Goal: Task Accomplishment & Management: Use online tool/utility

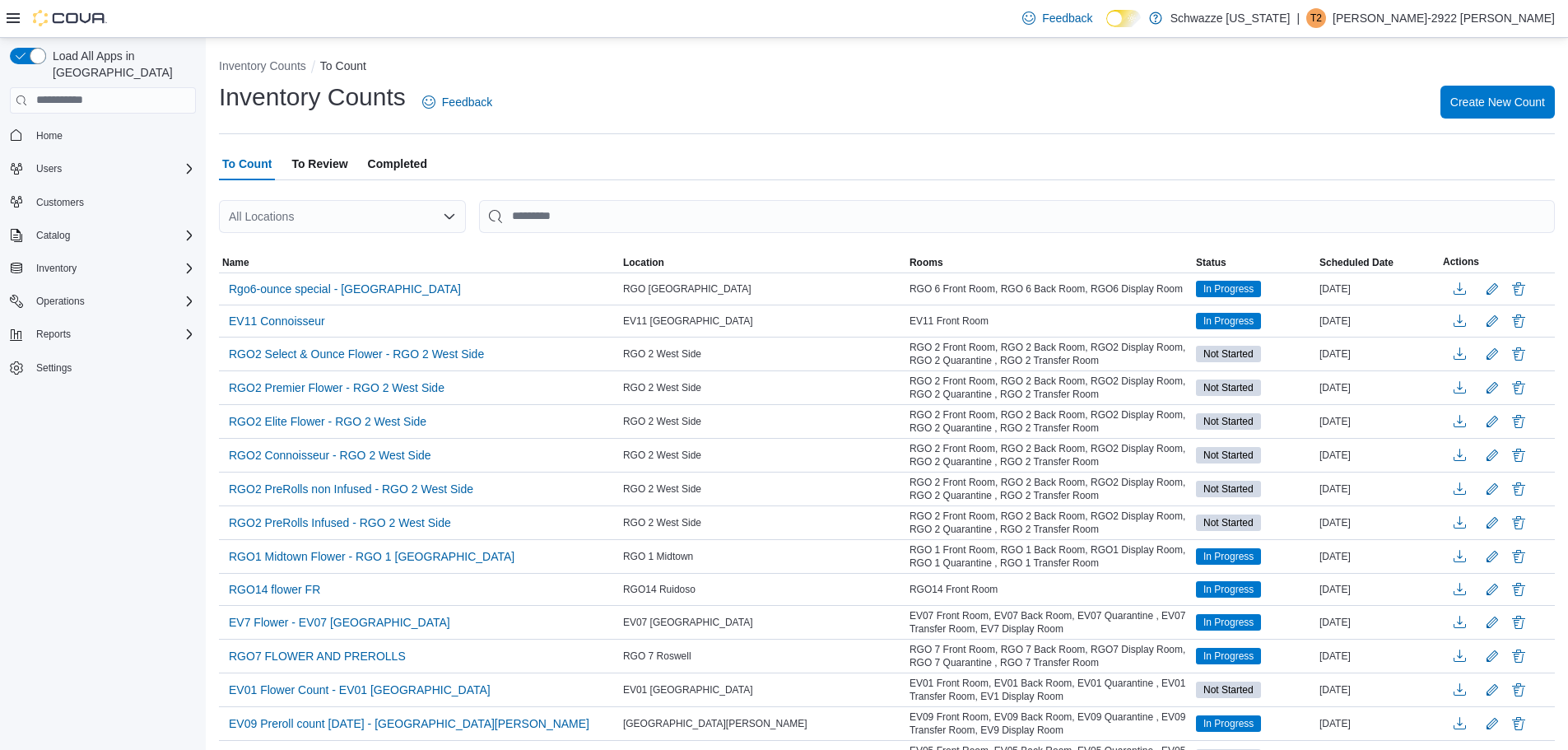
click at [382, 215] on div "All Locations" at bounding box center [342, 216] width 246 height 33
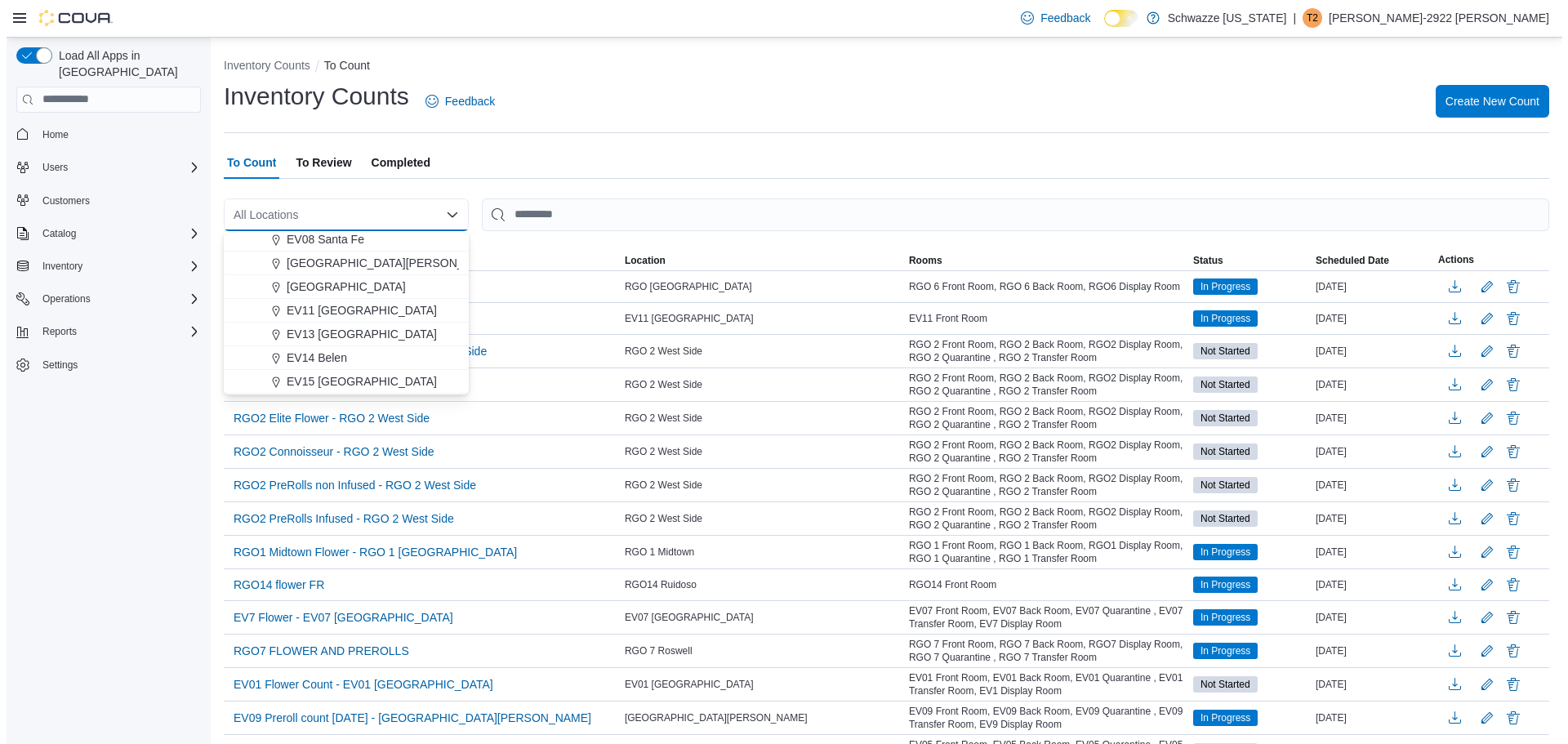
scroll to position [245, 0]
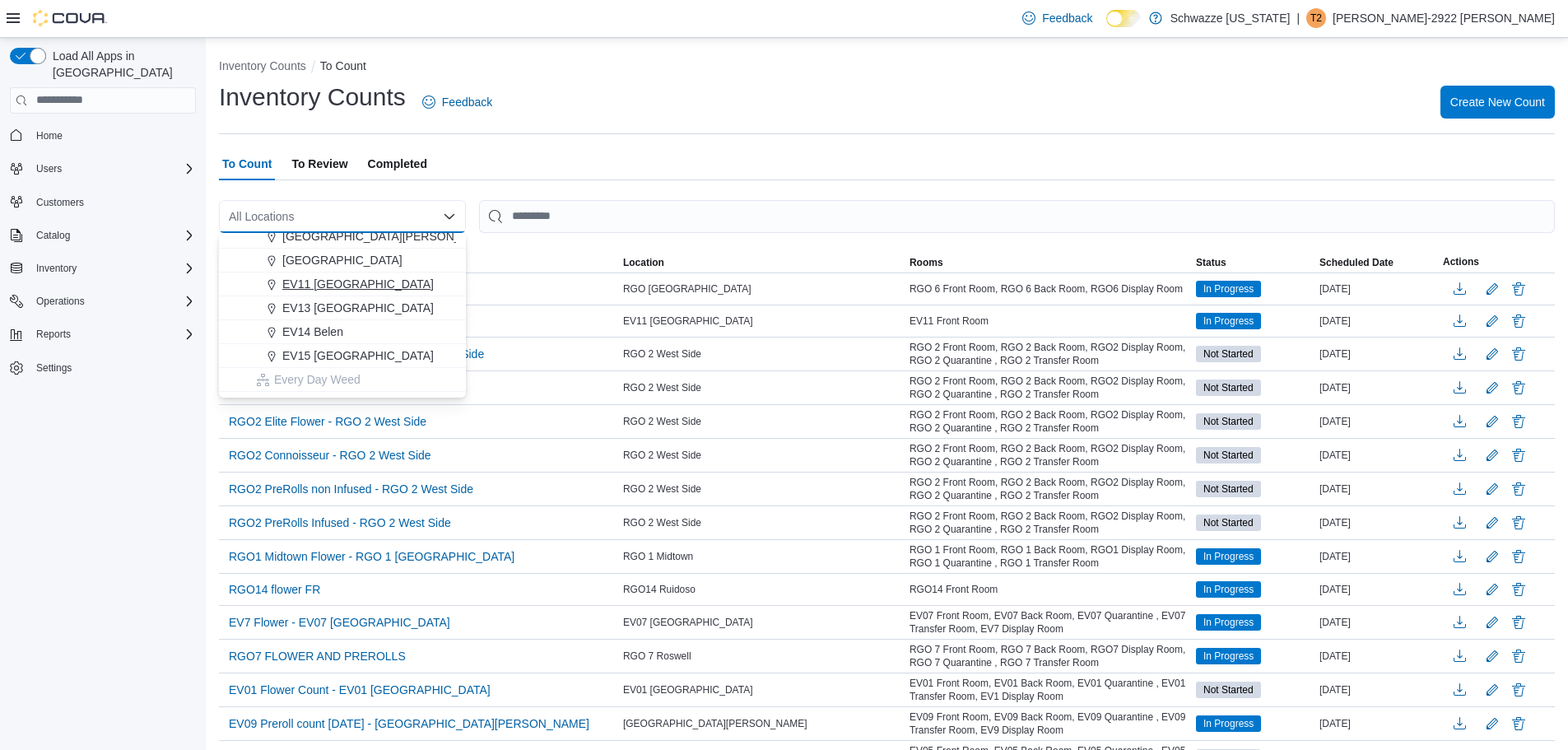
click at [365, 279] on span "EV11 [GEOGRAPHIC_DATA]" at bounding box center [358, 284] width 152 height 17
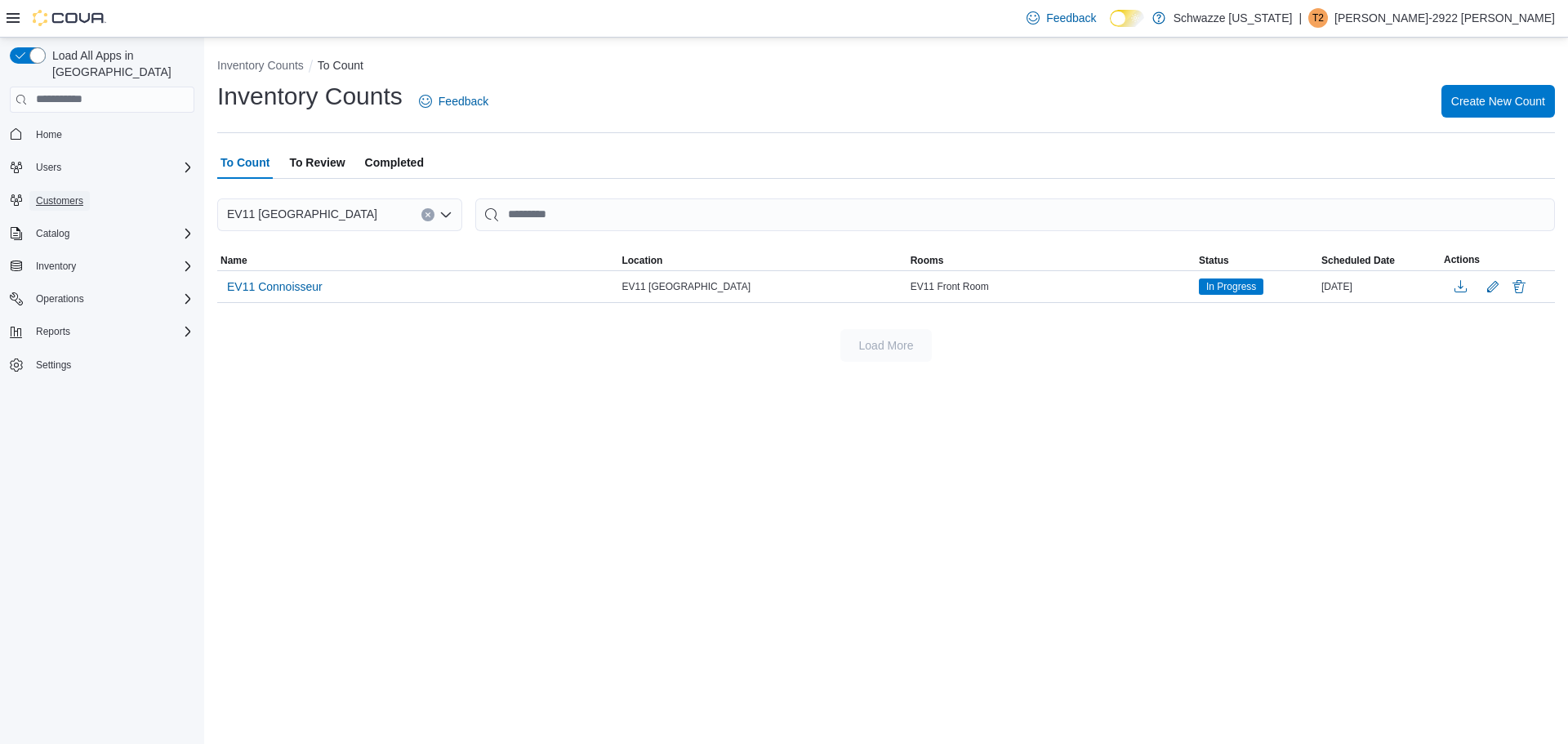
click at [71, 194] on span "Customers" at bounding box center [59, 201] width 47 height 13
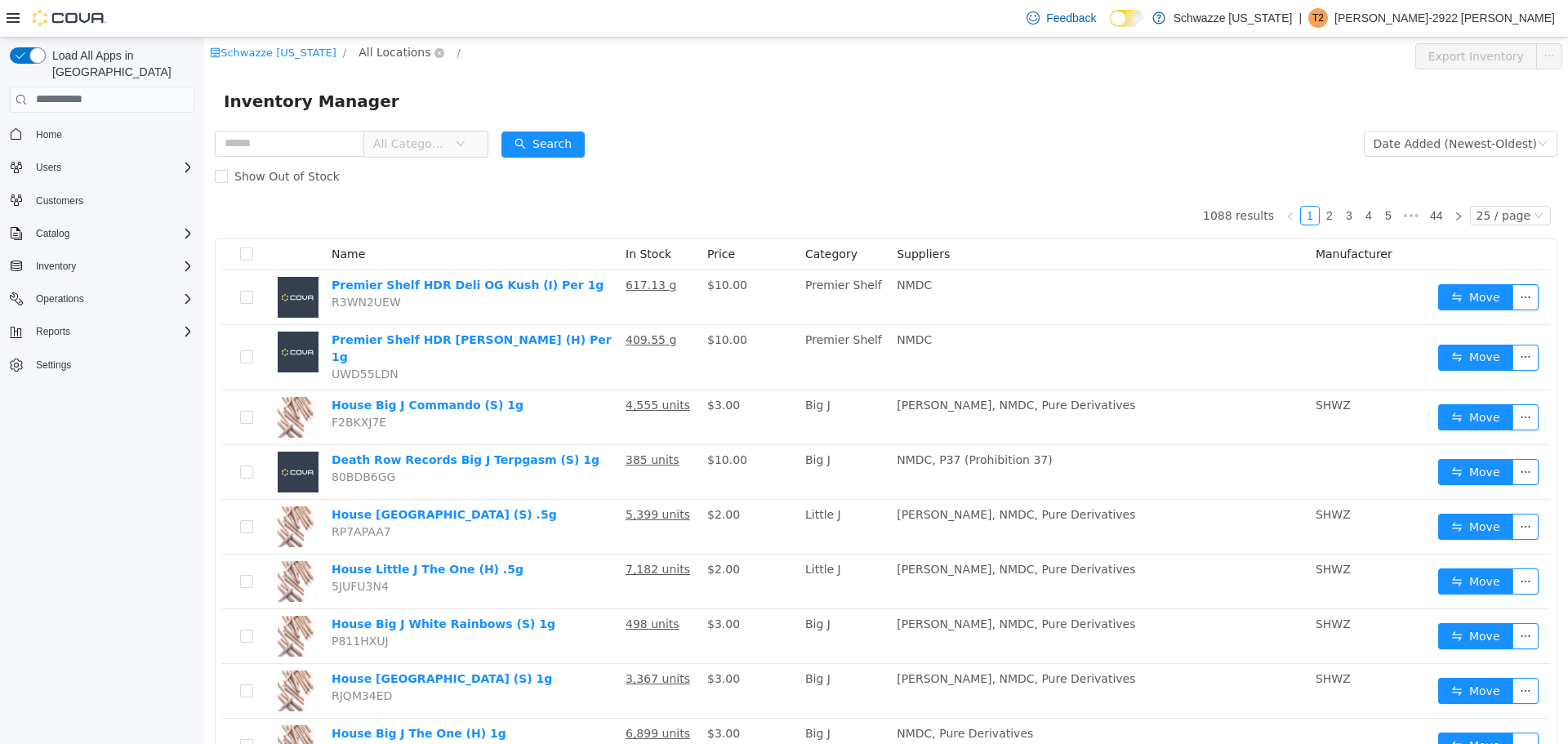
click at [394, 61] on span "All Locations" at bounding box center [402, 52] width 97 height 19
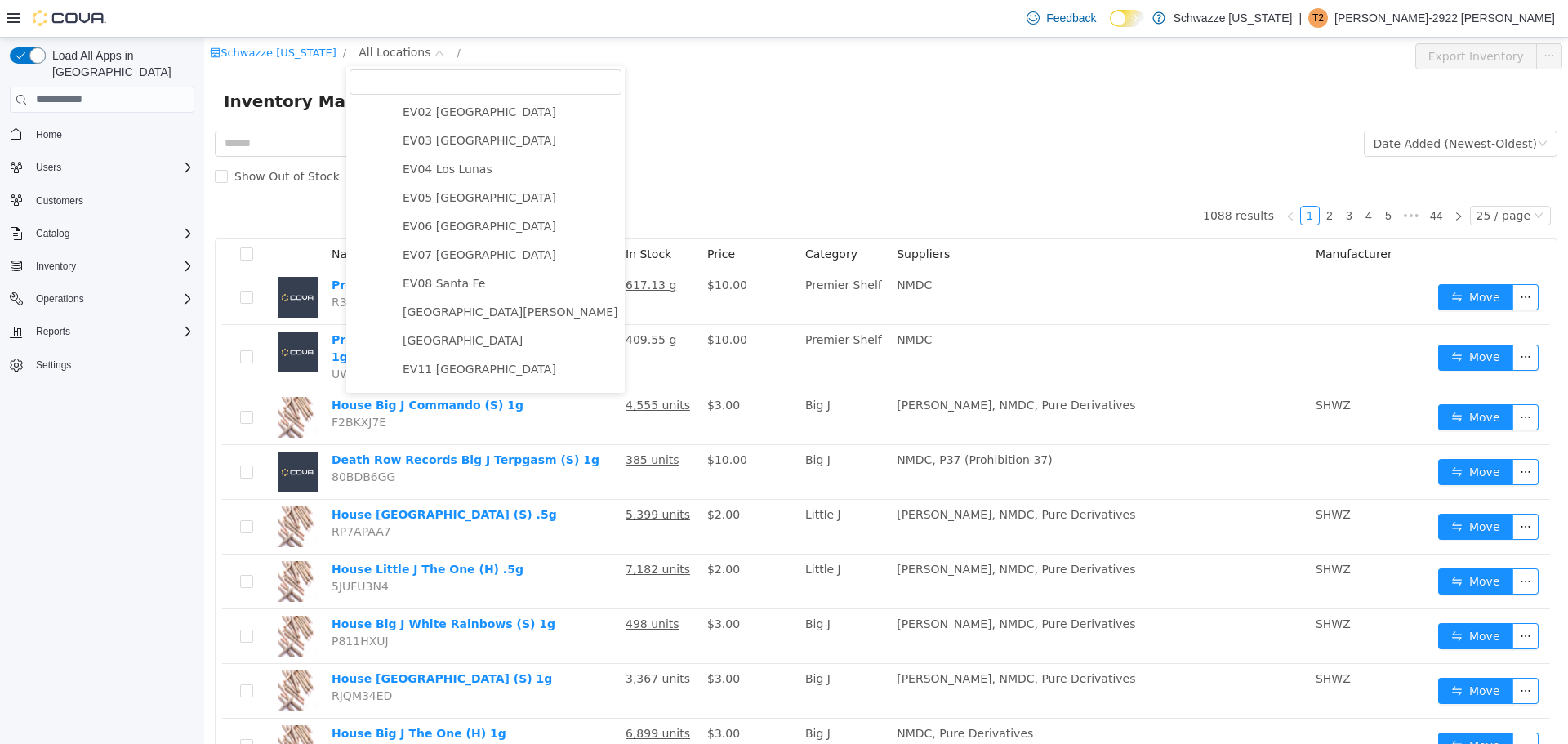
scroll to position [163, 0]
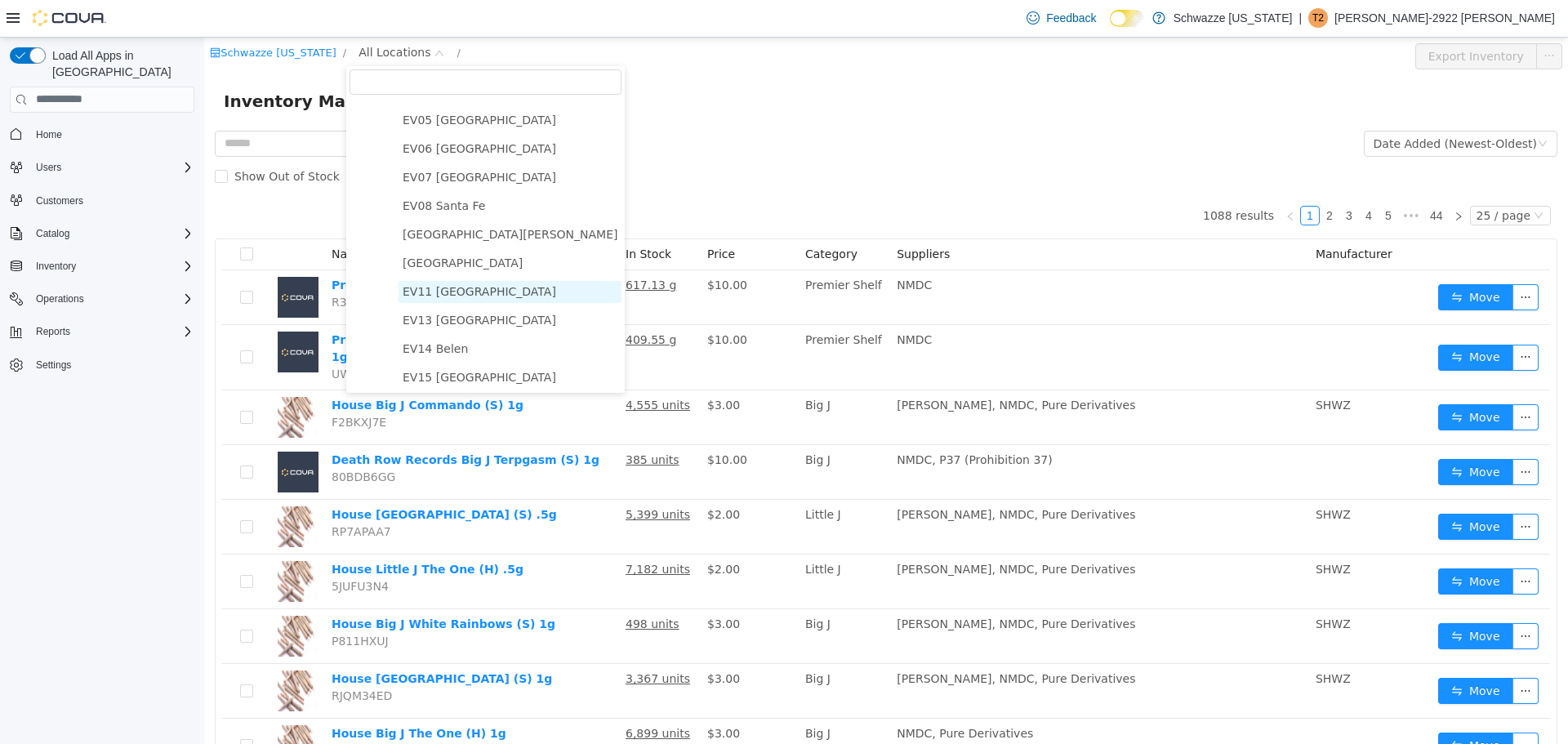
click at [447, 285] on span "EV11 [GEOGRAPHIC_DATA]" at bounding box center [510, 291] width 223 height 22
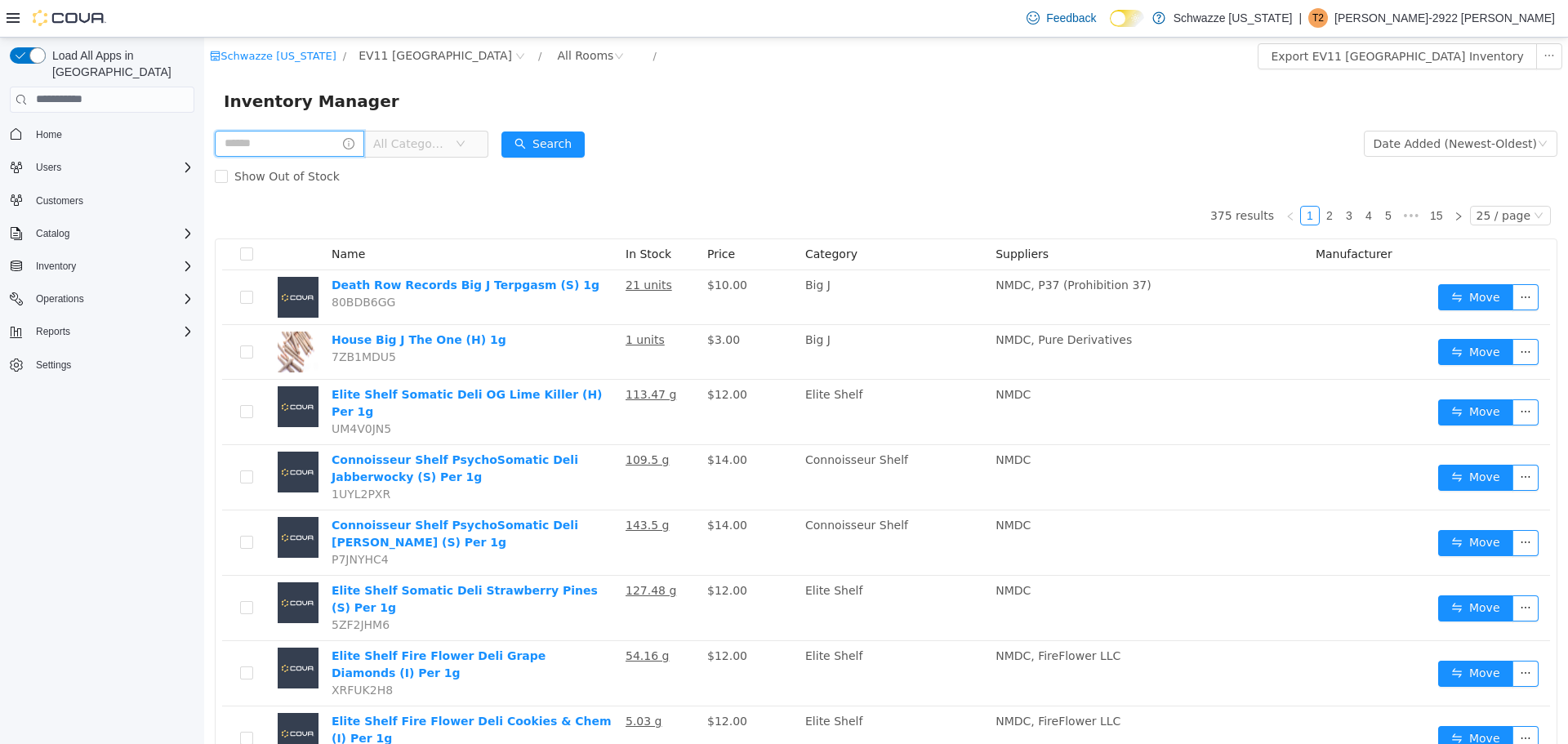
click at [304, 143] on input "text" at bounding box center [289, 142] width 150 height 26
type input "*"
click at [587, 156] on button "Search" at bounding box center [558, 143] width 83 height 26
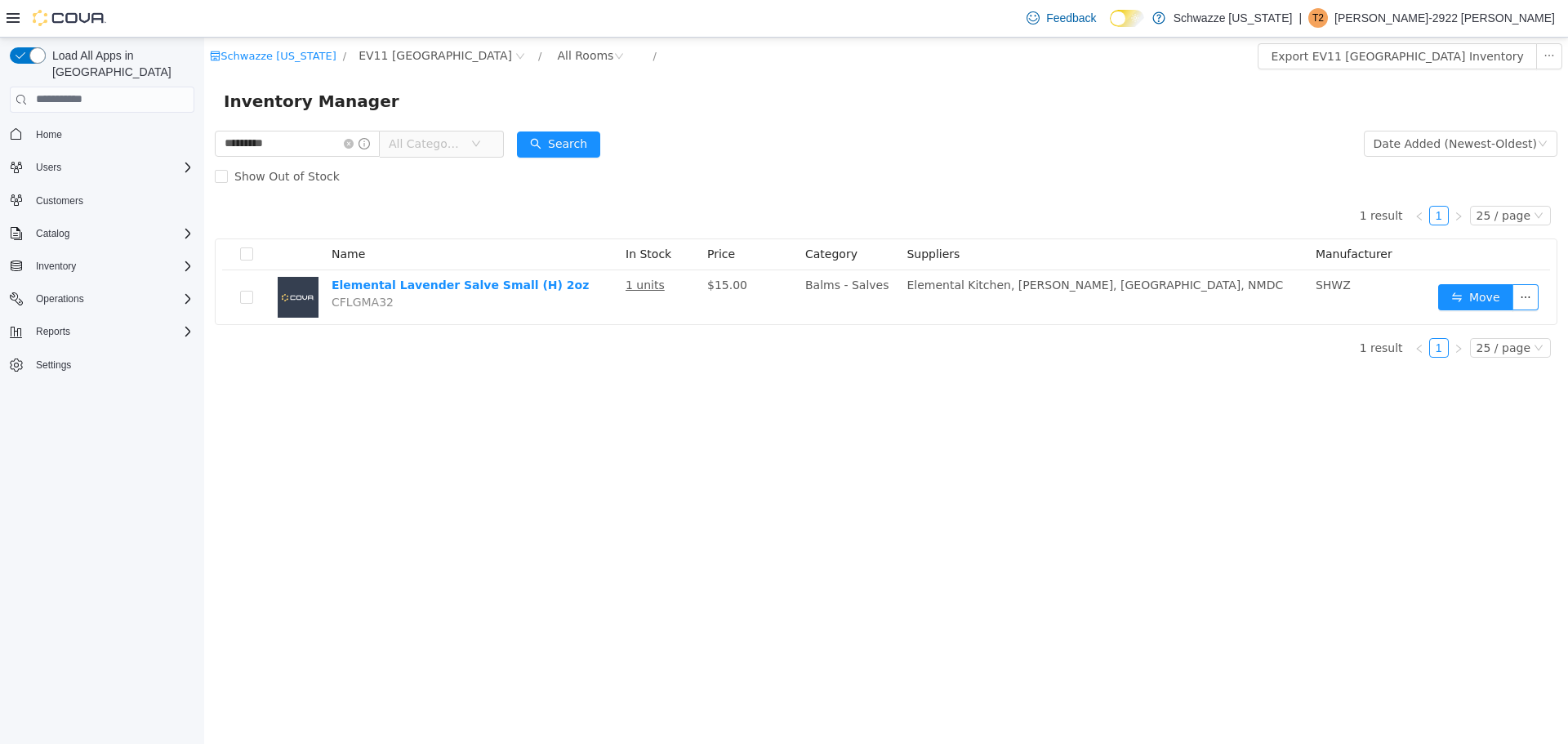
click at [863, 122] on div "Inventory Manager" at bounding box center [886, 100] width 1364 height 52
click at [340, 135] on input "*********" at bounding box center [297, 142] width 165 height 26
type input "*"
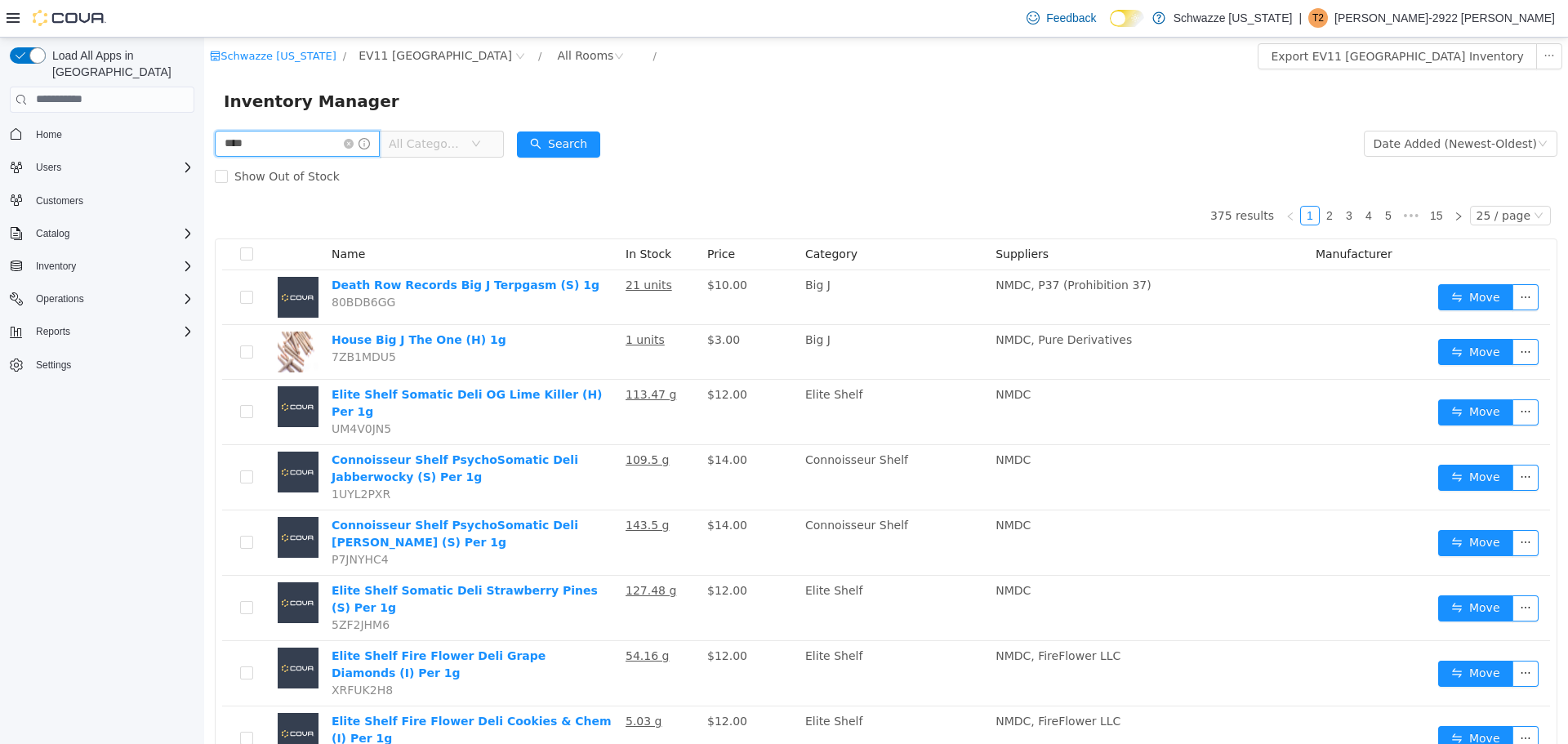
type input "****"
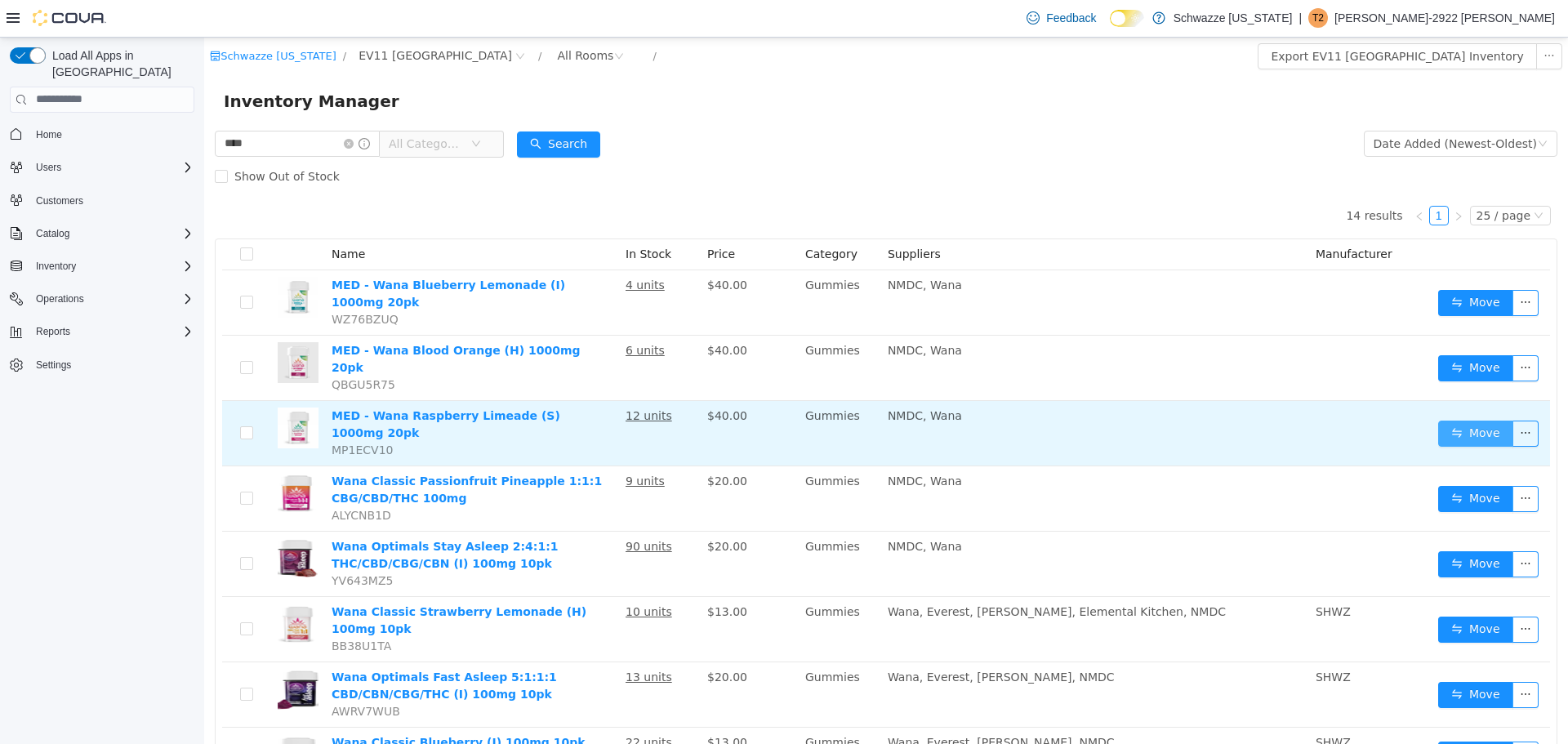
click at [1469, 420] on button "Move" at bounding box center [1476, 433] width 75 height 26
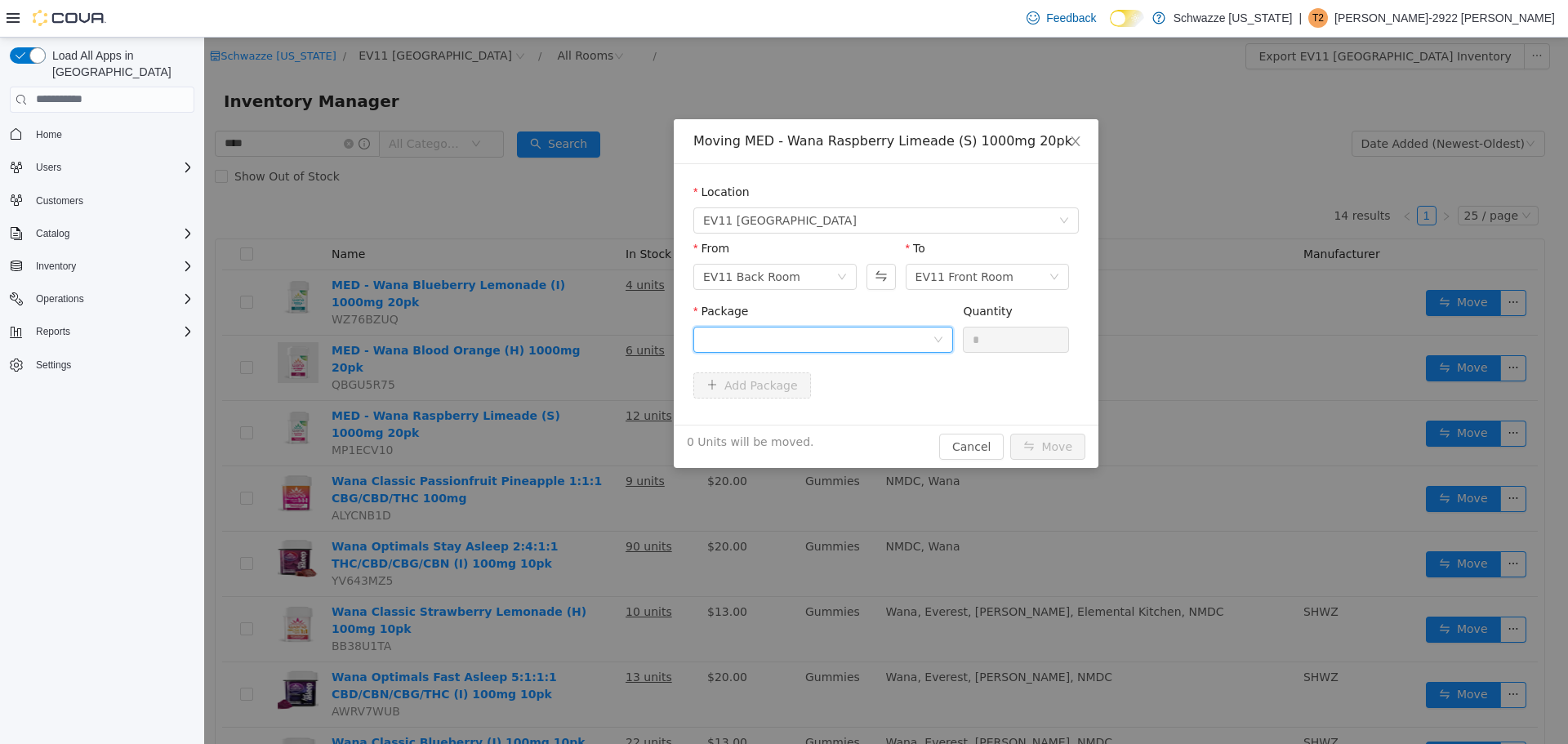
click at [758, 327] on div at bounding box center [818, 339] width 229 height 25
drag, startPoint x: 792, startPoint y: 402, endPoint x: 849, endPoint y: 396, distance: 57.3
click at [793, 402] on strong "8464323566309222" at bounding box center [768, 398] width 128 height 13
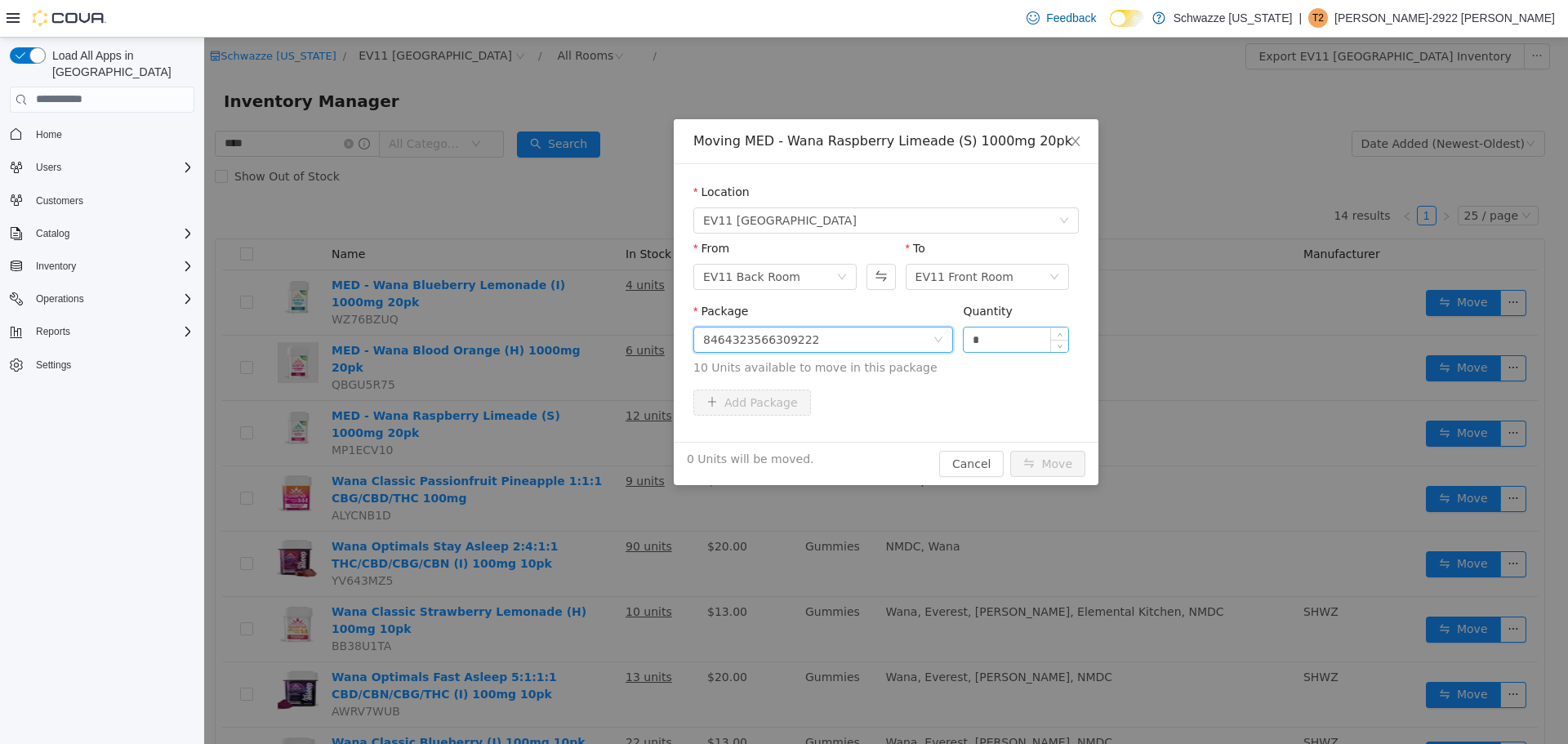
click at [1020, 342] on input "*" at bounding box center [1016, 339] width 105 height 25
type input "***"
click at [1010, 450] on button "Move" at bounding box center [1048, 463] width 75 height 26
